Goal: Task Accomplishment & Management: Use online tool/utility

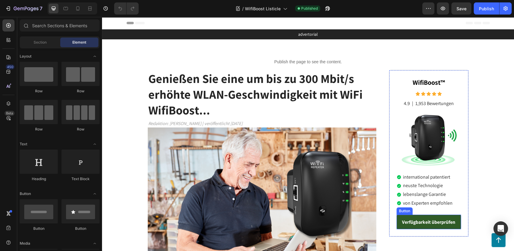
click at [397, 220] on link "Verfügbarkeit überprüfen" at bounding box center [429, 222] width 64 height 15
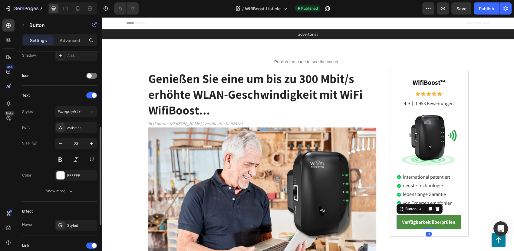
scroll to position [264, 0]
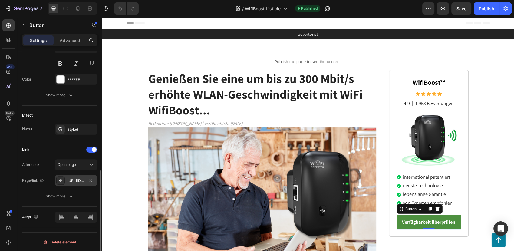
click at [73, 182] on div "[URL][DOMAIN_NAME]" at bounding box center [76, 180] width 18 height 5
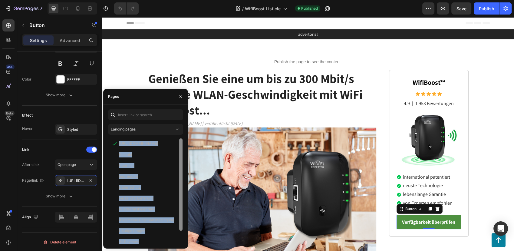
drag, startPoint x: 119, startPoint y: 144, endPoint x: 182, endPoint y: 140, distance: 62.8
click at [182, 140] on div "[URL][DOMAIN_NAME] View Kontakt View Über uns View Impressum View Datenschutz V…" at bounding box center [145, 190] width 75 height 105
drag, startPoint x: 182, startPoint y: 140, endPoint x: 152, endPoint y: 145, distance: 30.4
click at [152, 145] on div "[URL][DOMAIN_NAME]" at bounding box center [138, 143] width 39 height 5
click at [153, 145] on div "[URL][DOMAIN_NAME]" at bounding box center [138, 143] width 39 height 5
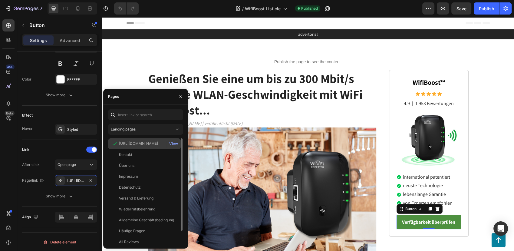
click at [153, 145] on div "[URL][DOMAIN_NAME]" at bounding box center [138, 143] width 39 height 5
click at [117, 111] on div at bounding box center [113, 114] width 10 height 11
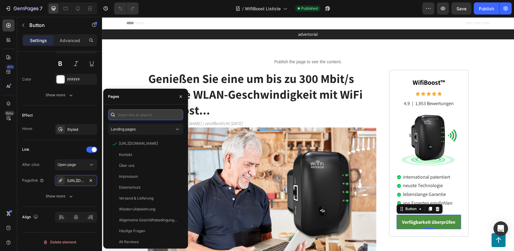
click at [131, 115] on input "text" at bounding box center [145, 114] width 75 height 11
paste input "[URL][DOMAIN_NAME]"
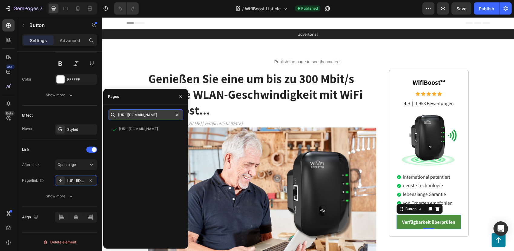
scroll to position [0, 2]
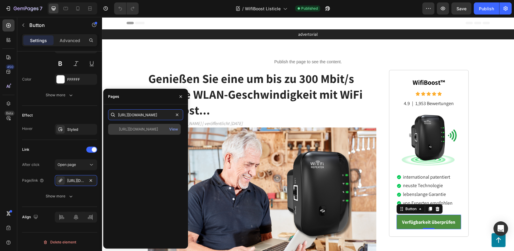
type input "[URL][DOMAIN_NAME]"
click at [157, 132] on div "[URL][DOMAIN_NAME] View" at bounding box center [144, 129] width 73 height 11
click at [147, 129] on div "[URL][DOMAIN_NAME]" at bounding box center [138, 128] width 39 height 5
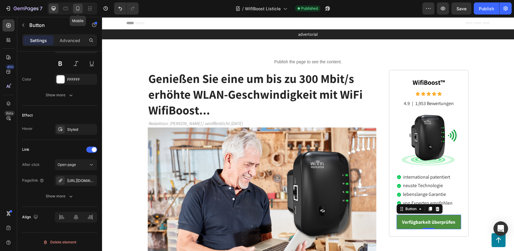
click at [79, 7] on icon at bounding box center [78, 8] width 6 height 6
type input "20"
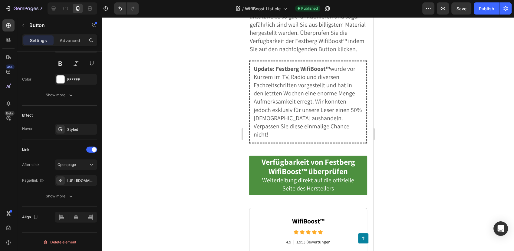
scroll to position [1883, 0]
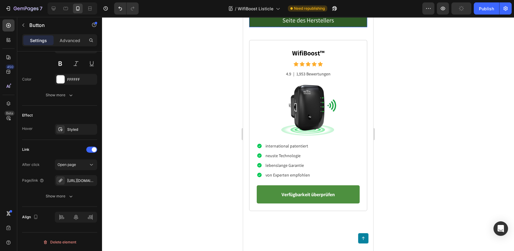
click at [254, 27] on link "Verfügbarkeit von Festberg WifiBoost™ überprüfen Weiterleitung direkt auf die o…" at bounding box center [308, 8] width 118 height 40
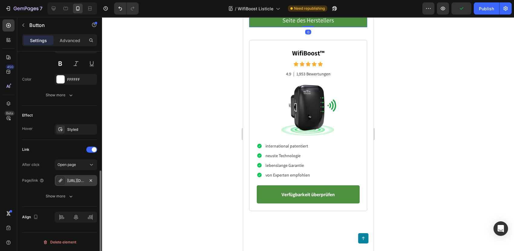
click at [71, 180] on div "[URL][DOMAIN_NAME]" at bounding box center [76, 180] width 18 height 5
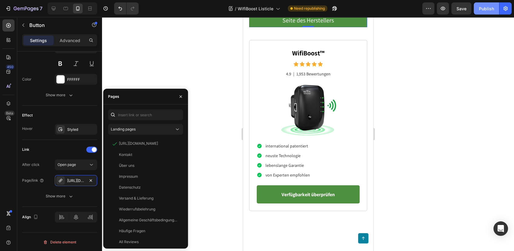
click at [488, 9] on div "Publish" at bounding box center [486, 8] width 15 height 6
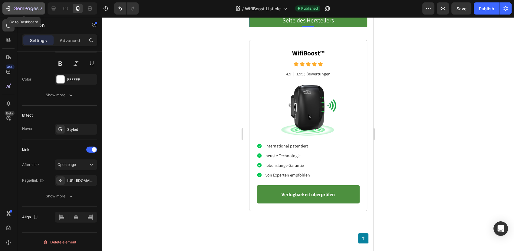
click at [32, 9] on icon "button" at bounding box center [32, 9] width 3 height 4
